Goal: Check status

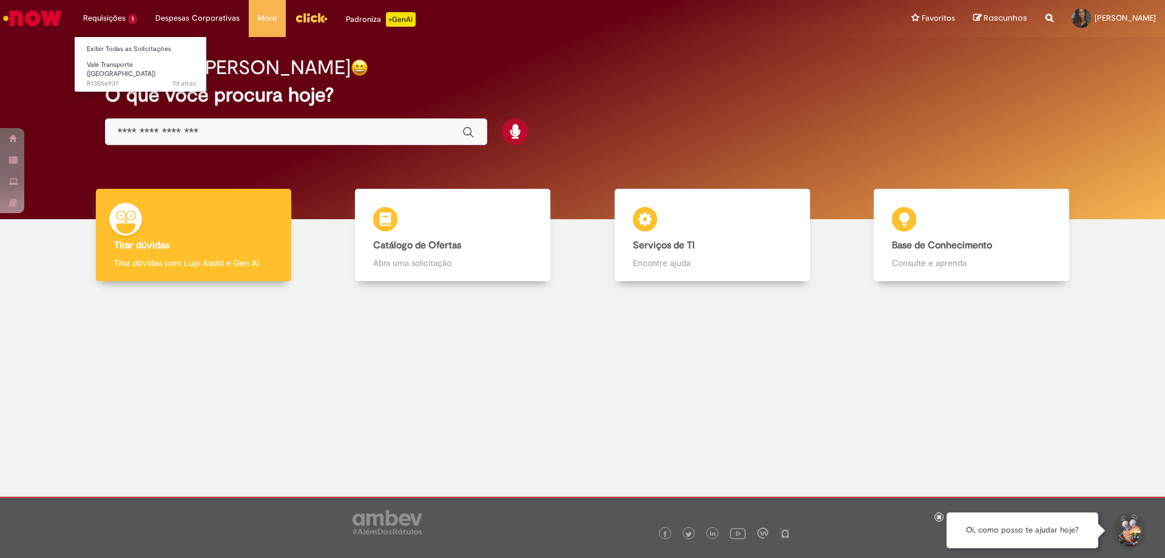
click at [121, 26] on li "Requisições 1 Exibir Todas as Solicitações Vale Transporte (VT) 7d atrás 7 dias…" at bounding box center [110, 18] width 72 height 36
click at [132, 58] on link "Vale Transporte ([GEOGRAPHIC_DATA]) 7d atrás 7 dias atrás R13556937" at bounding box center [142, 71] width 134 height 26
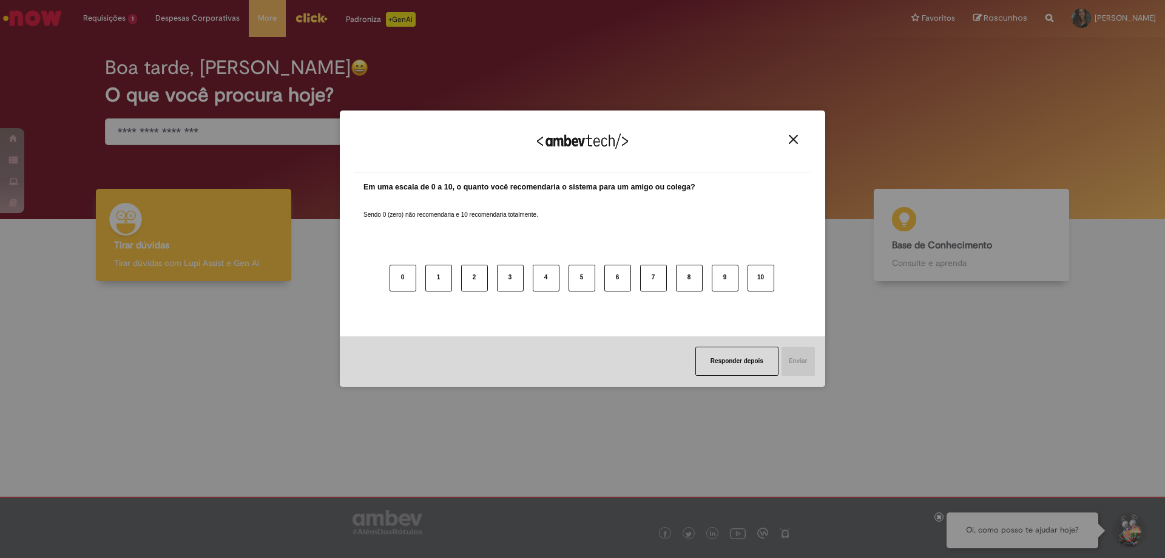
click at [797, 138] on img "Close" at bounding box center [793, 139] width 9 height 9
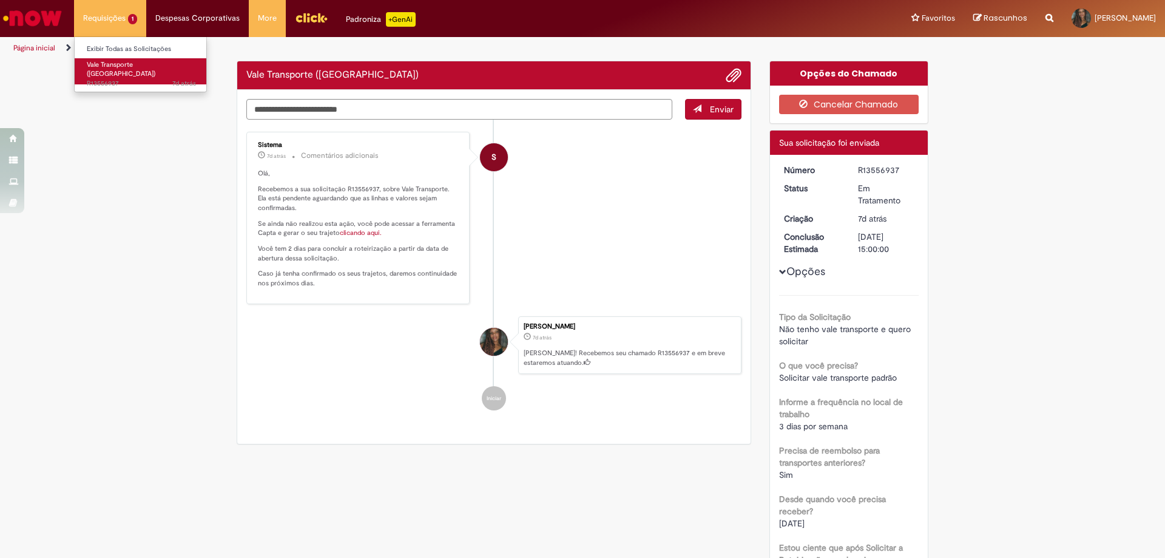
click at [116, 64] on span "Vale Transporte ([GEOGRAPHIC_DATA])" at bounding box center [121, 69] width 69 height 19
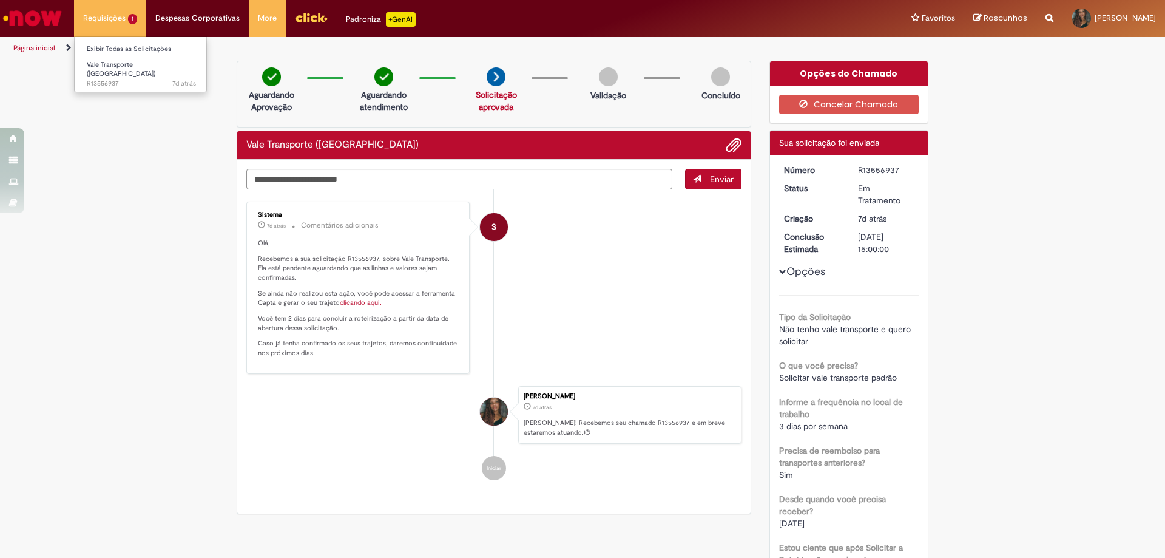
click at [127, 19] on li "Requisições 1 Exibir Todas as Solicitações Vale Transporte (VT) 7d atrás 7 dias…" at bounding box center [110, 18] width 72 height 36
click at [341, 300] on link "clicando aqui." at bounding box center [361, 302] width 42 height 9
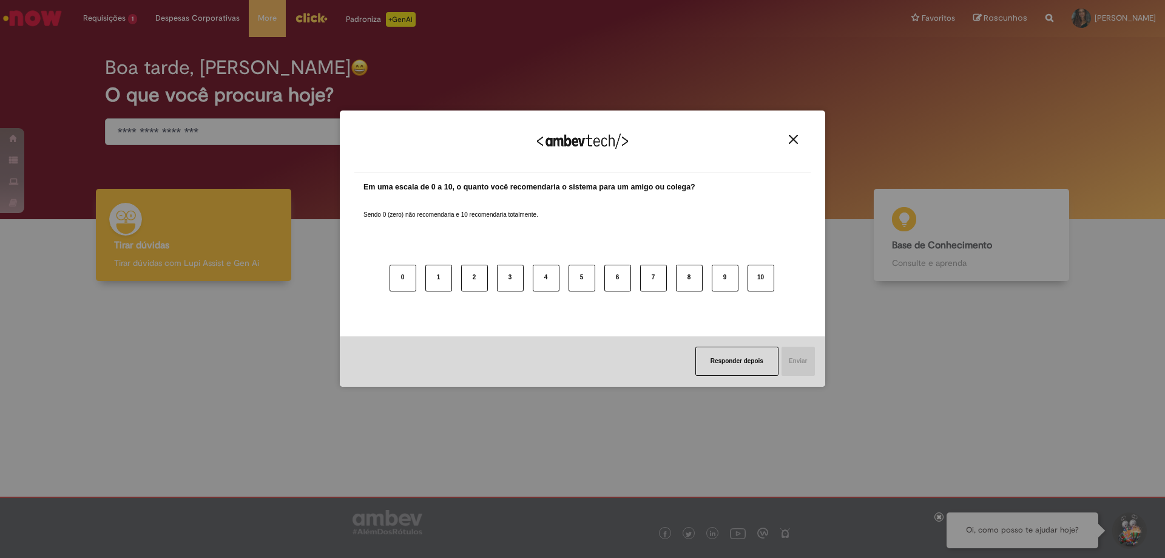
click at [786, 138] on button "Close" at bounding box center [793, 139] width 16 height 10
